Goal: Information Seeking & Learning: Check status

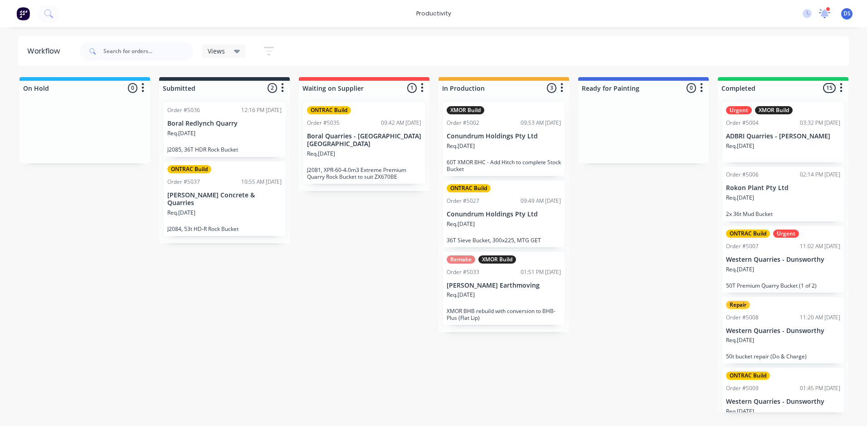
click at [827, 12] on icon at bounding box center [825, 12] width 8 height 7
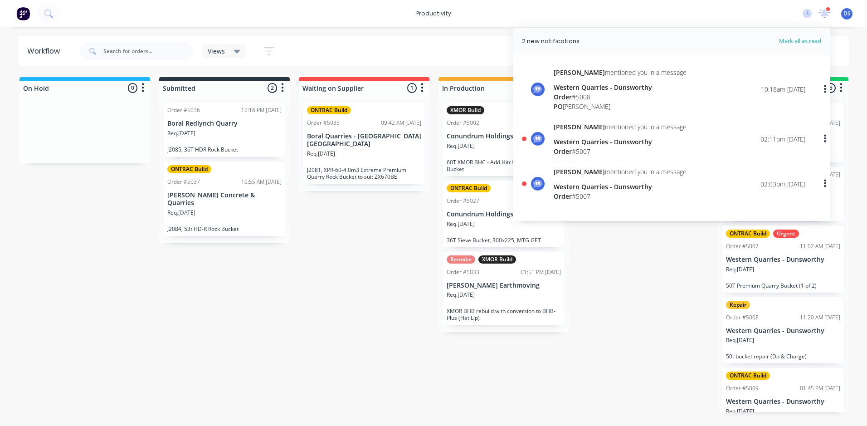
click at [698, 152] on div "[PERSON_NAME] mentioned you in a message Western Quarries - Dunsworthy Order # …" at bounding box center [680, 139] width 252 height 34
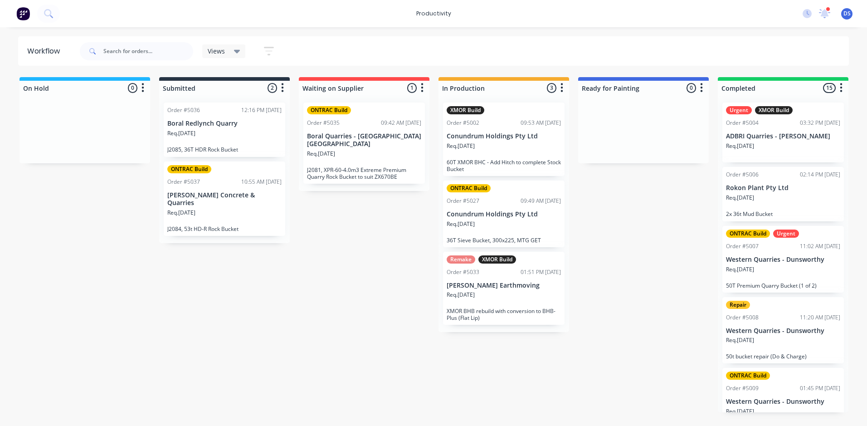
click at [828, 7] on div "productivity productivity Workflow Planner Delivery Scheduling Timesheets 1 new…" at bounding box center [433, 13] width 867 height 27
click at [825, 13] on icon at bounding box center [824, 12] width 9 height 8
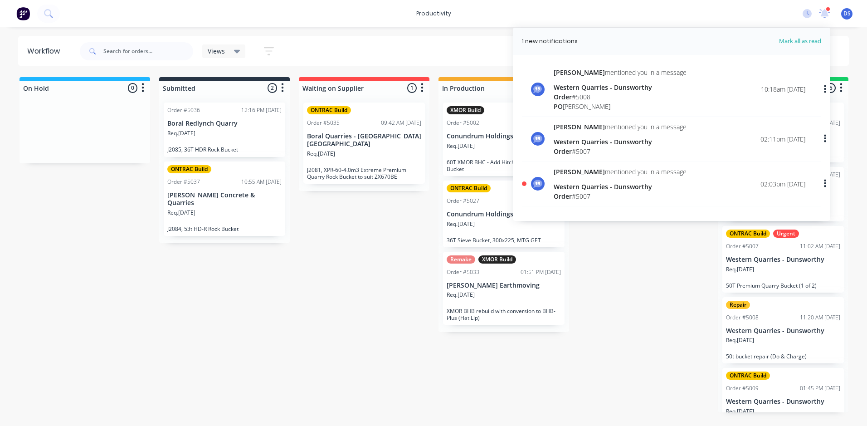
click at [799, 41] on span "Mark all as read" at bounding box center [783, 41] width 75 height 9
click at [824, 10] on icon at bounding box center [825, 12] width 8 height 7
